Goal: Transaction & Acquisition: Purchase product/service

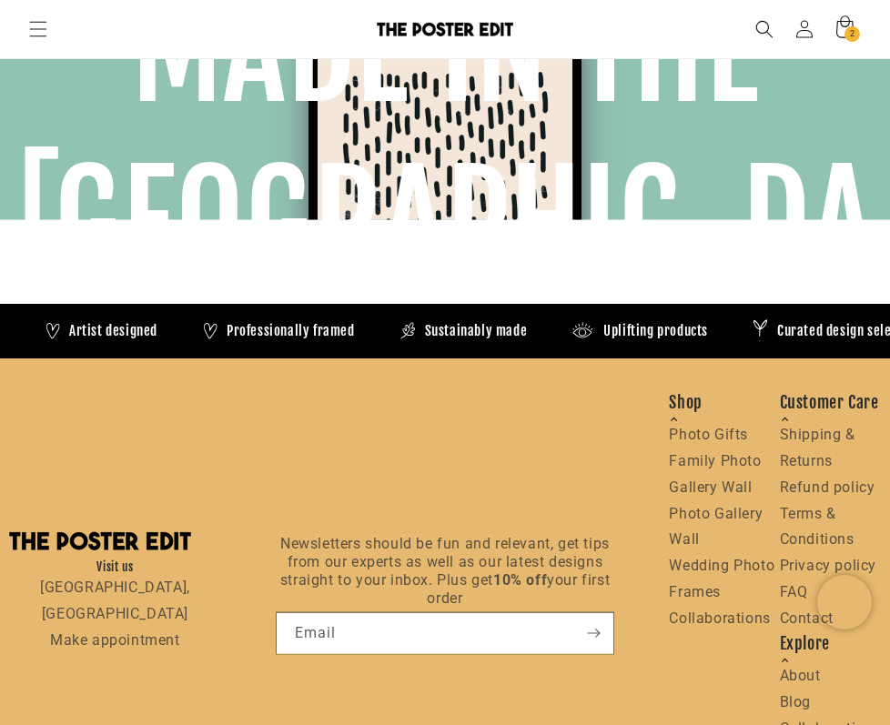
scroll to position [0, 1572]
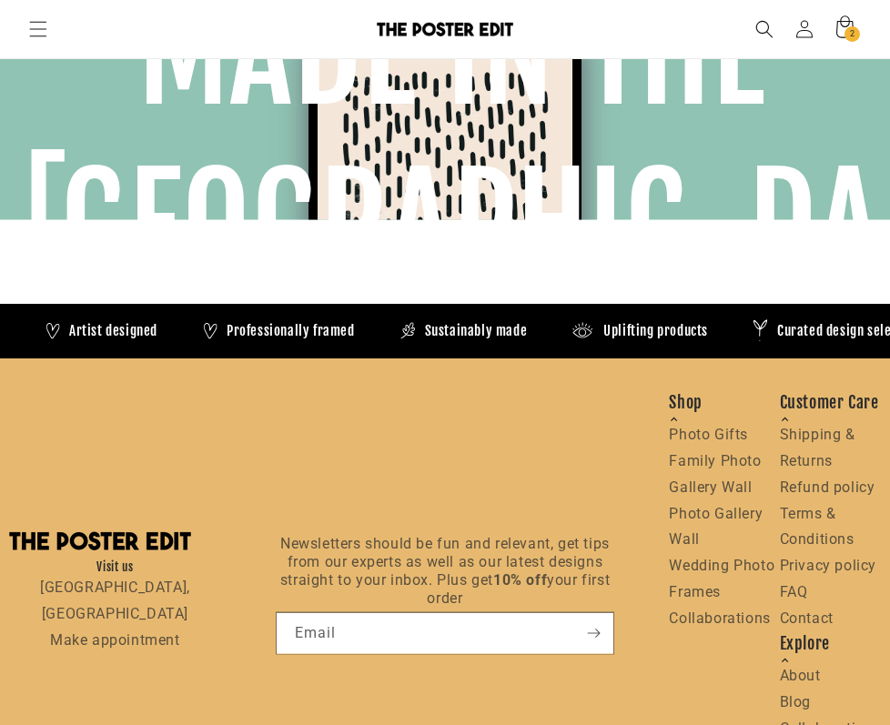
scroll to position [0, 786]
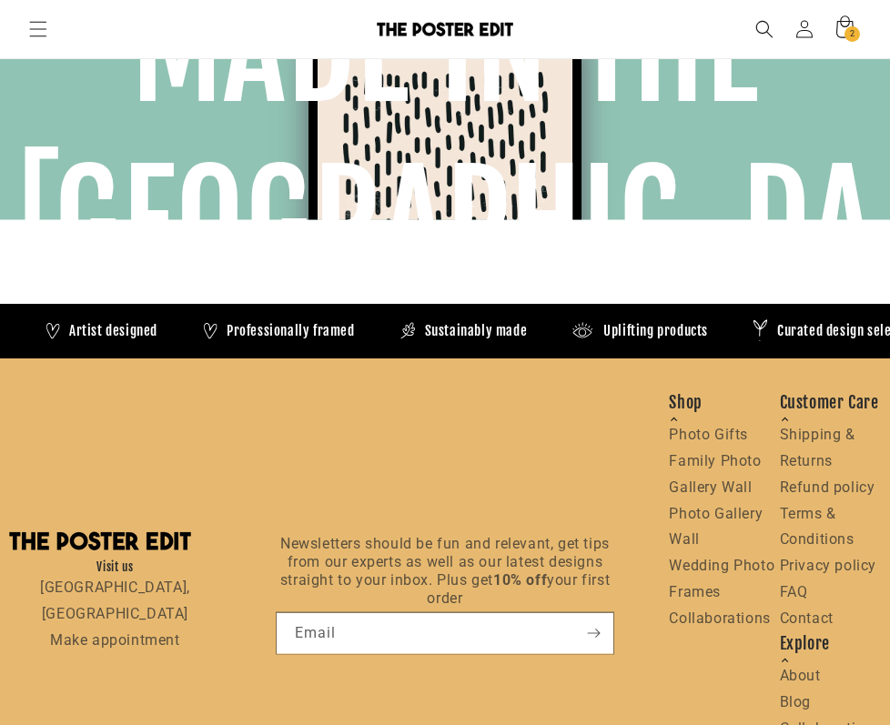
click at [255, 5] on header "New In Bestsellers Prints Prints Drinks Illustrations Maps & Travel Nursery & C…" at bounding box center [445, 29] width 890 height 58
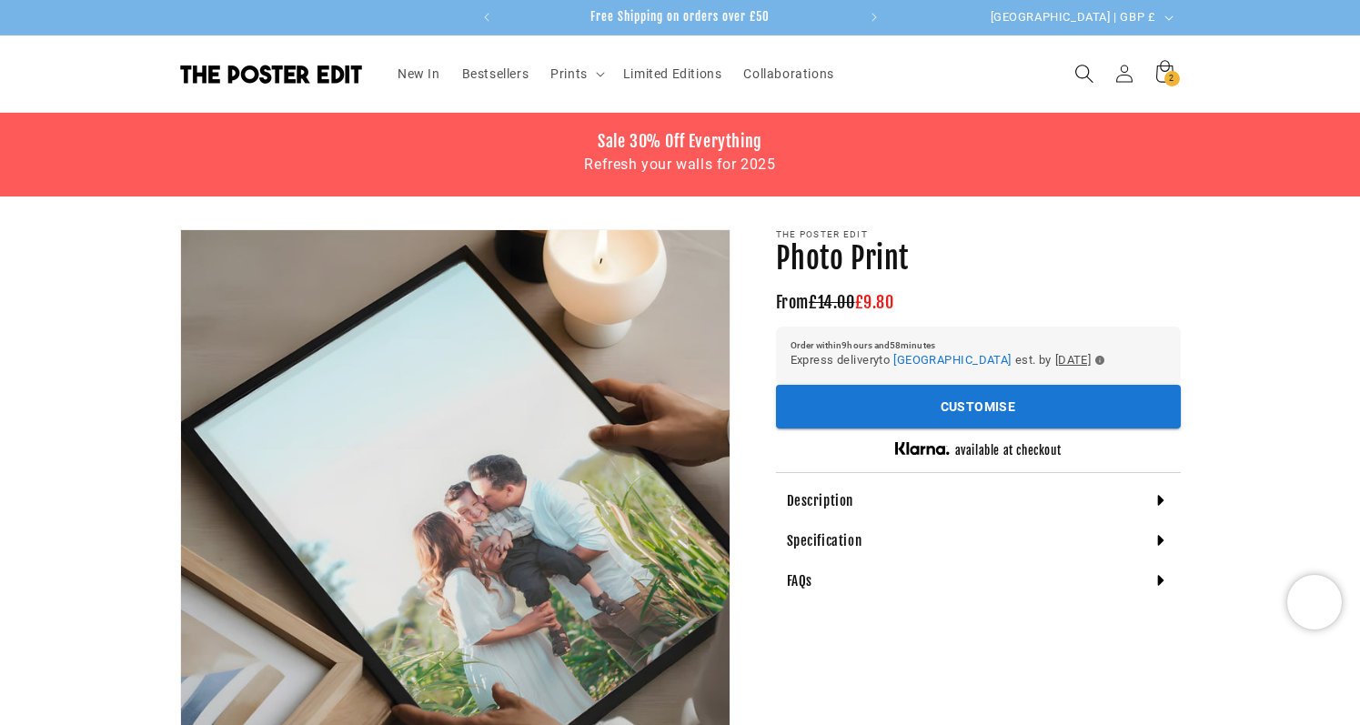
click at [1085, 81] on icon "Search" at bounding box center [1084, 73] width 19 height 19
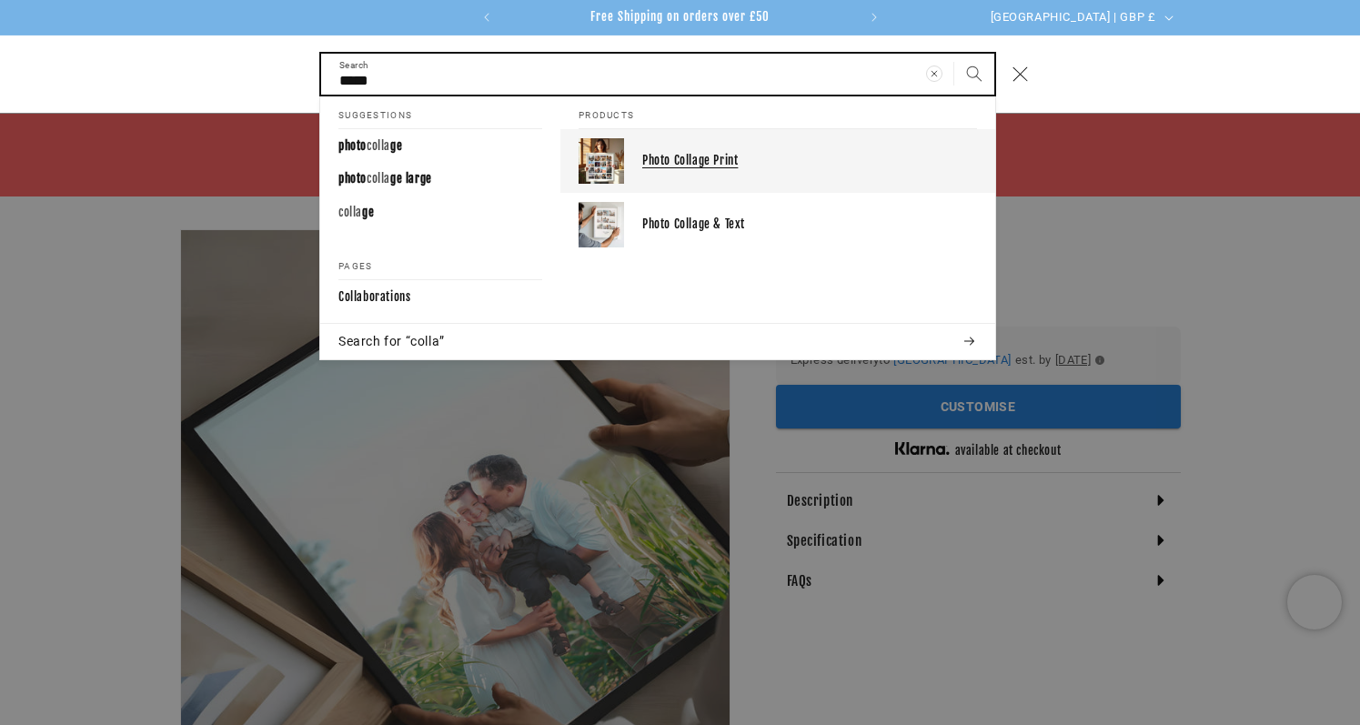
type input "*****"
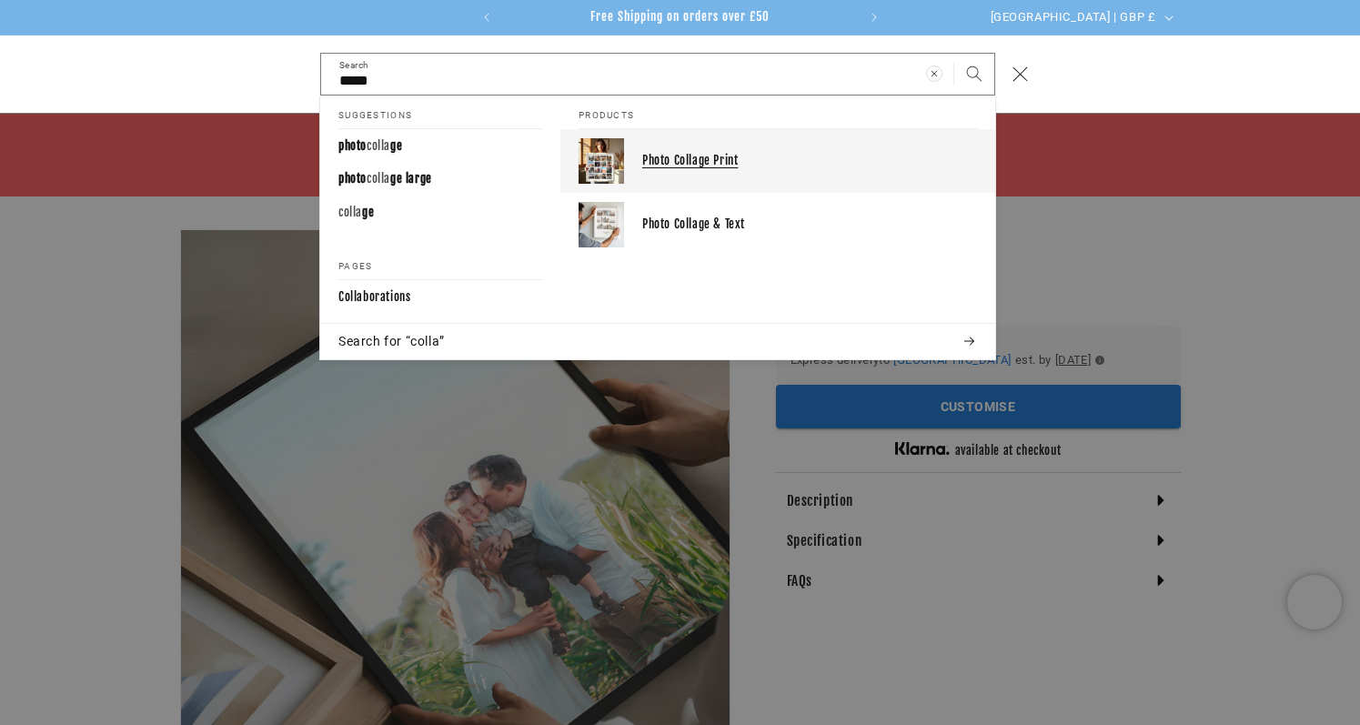
click at [635, 155] on link "Photo Collage Print" at bounding box center [777, 161] width 435 height 64
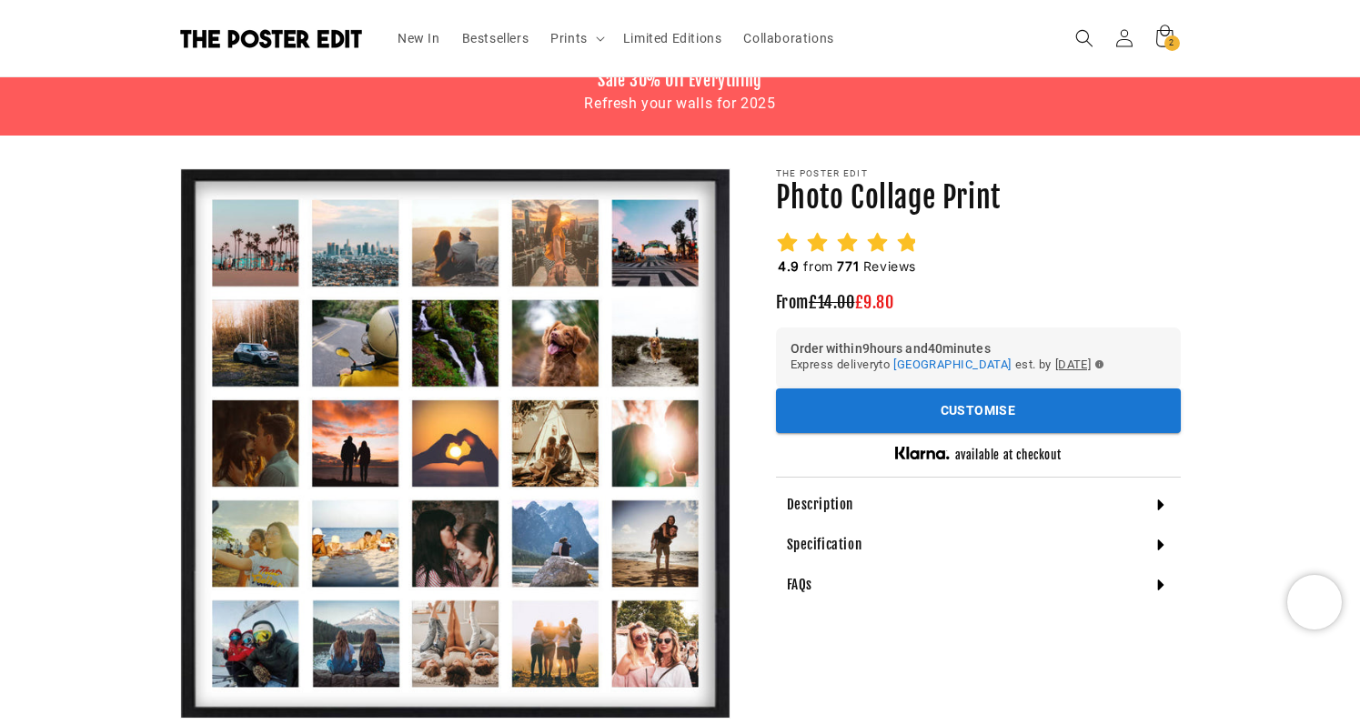
click at [796, 238] on icon at bounding box center [787, 242] width 23 height 23
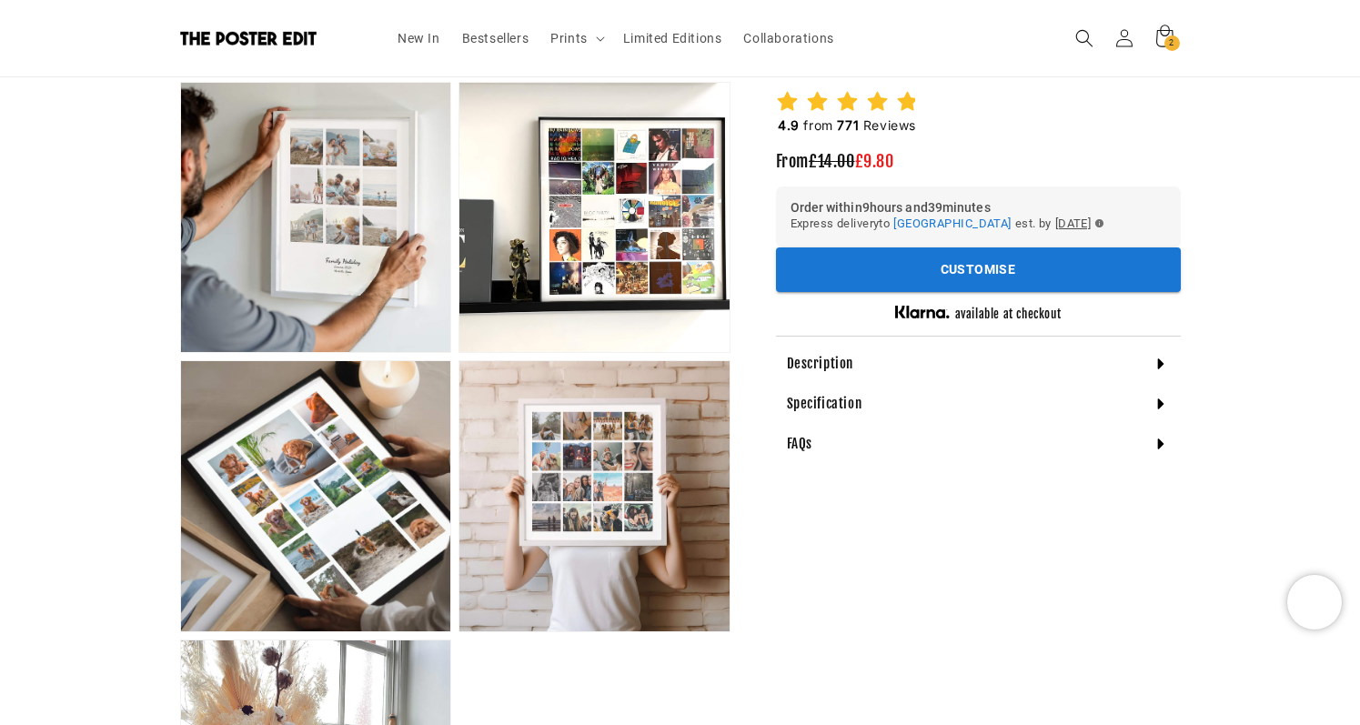
scroll to position [1025, 0]
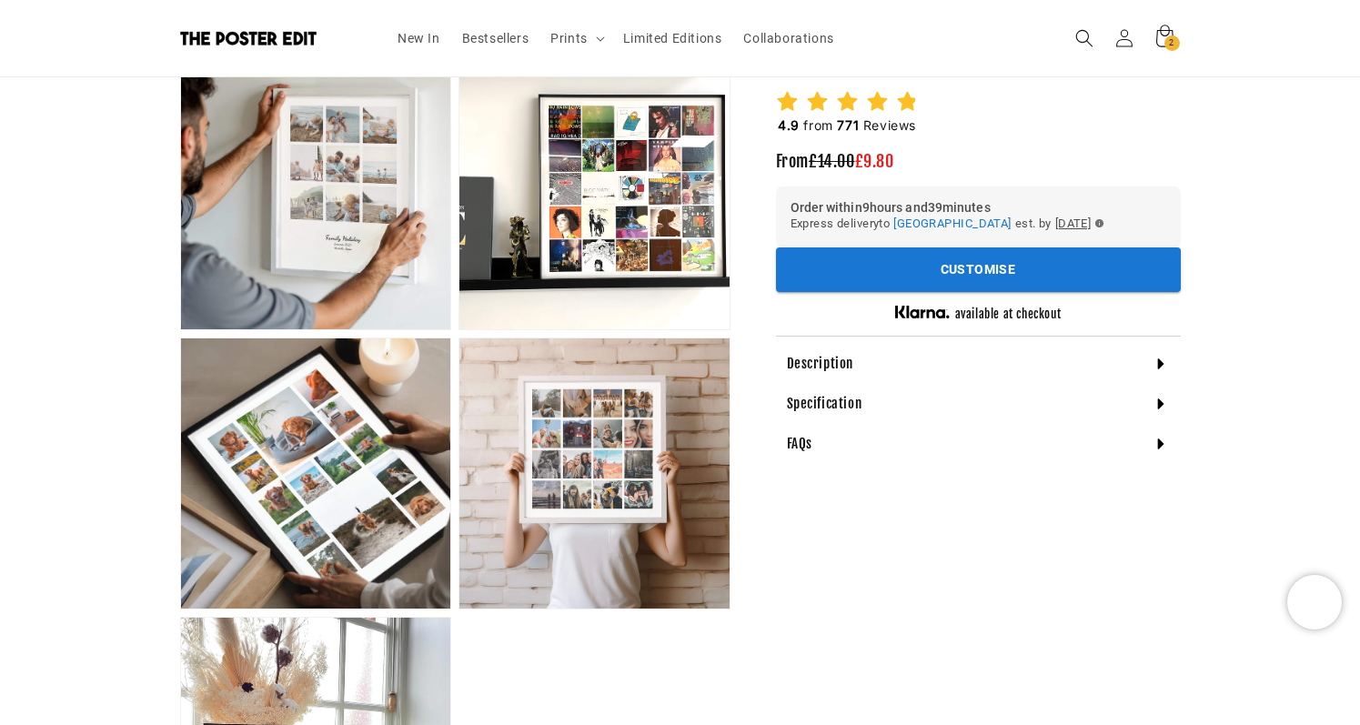
click at [799, 373] on h4 "Description" at bounding box center [820, 364] width 67 height 18
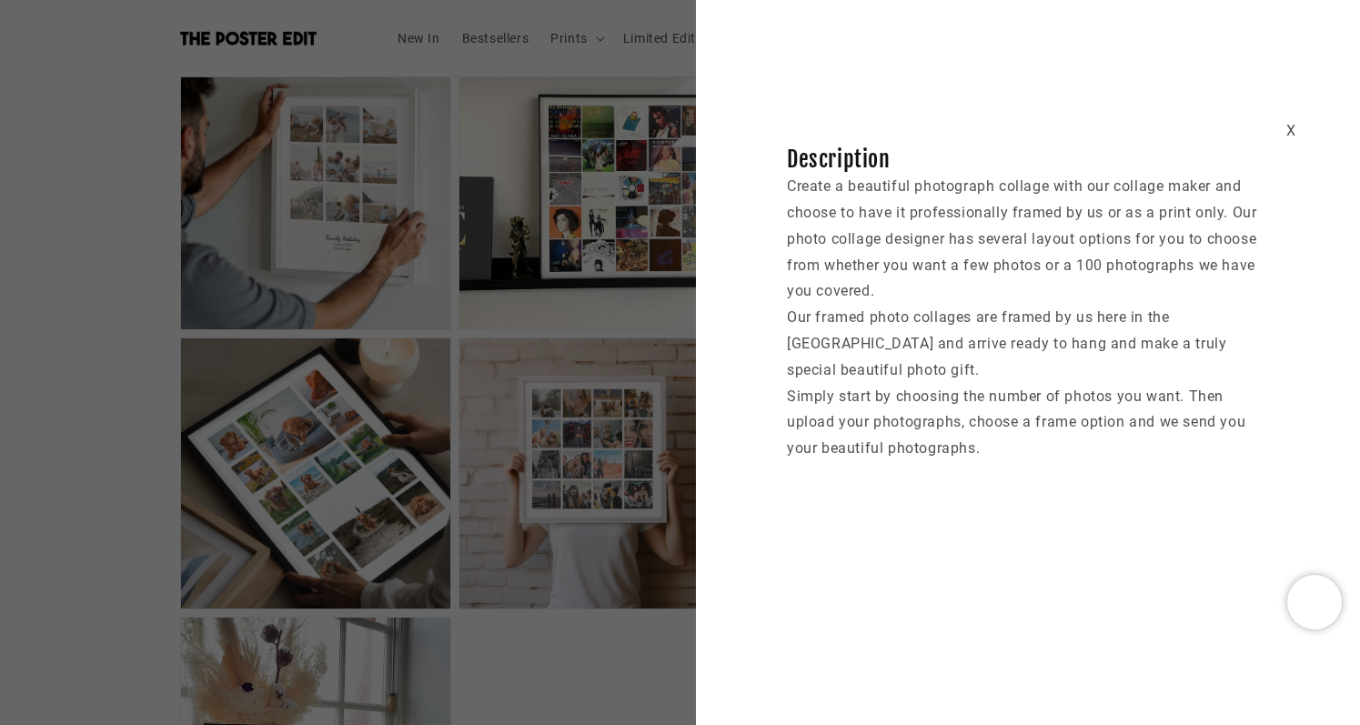
scroll to position [0, 0]
click at [631, 361] on div "X Description Create a beautiful photograph collage with our collage maker and …" at bounding box center [680, 362] width 1360 height 725
